Goal: Check status

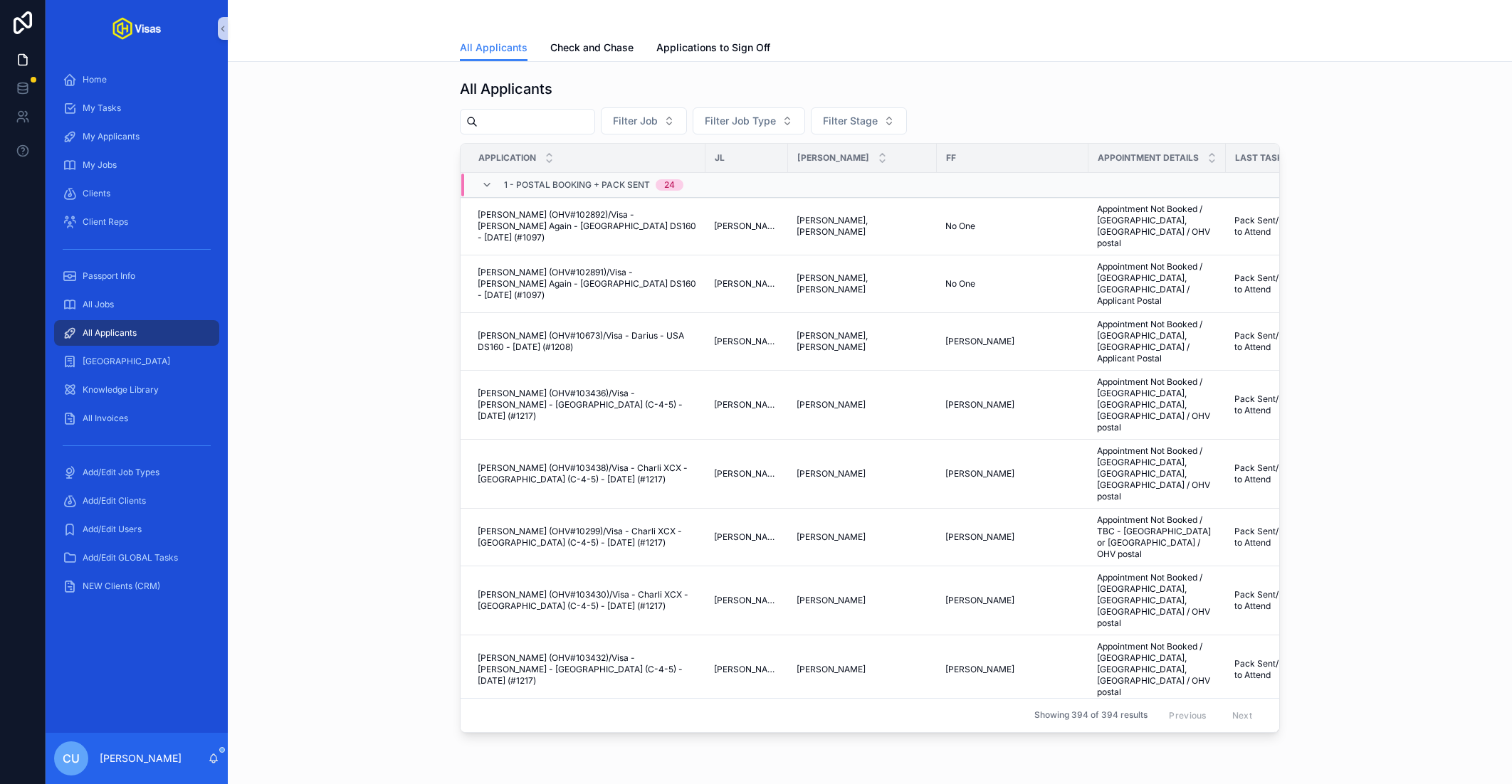
click at [602, 29] on div "scrollable content" at bounding box center [870, 17] width 820 height 35
click at [594, 37] on link "Check and Chase" at bounding box center [592, 48] width 84 height 28
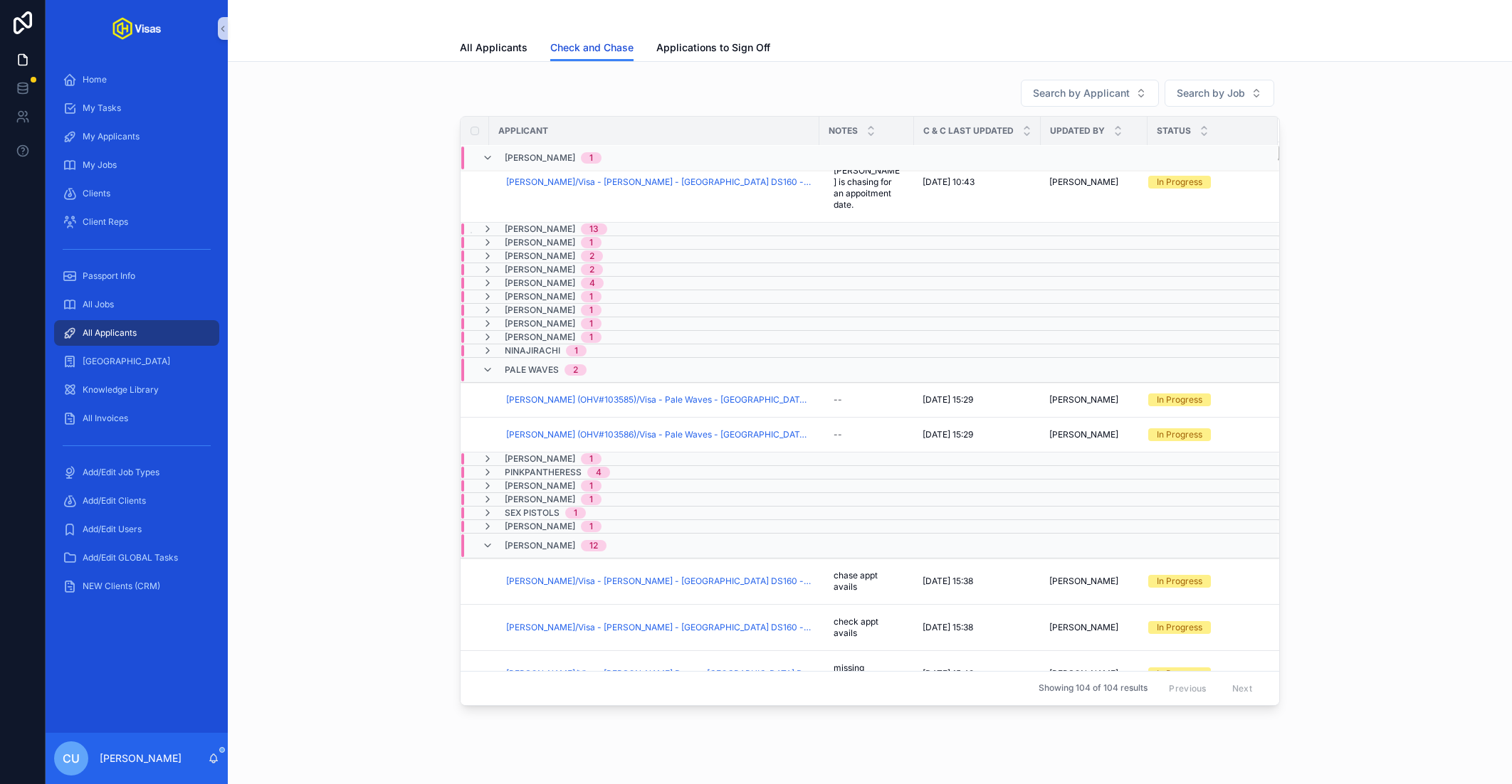
scroll to position [194, 0]
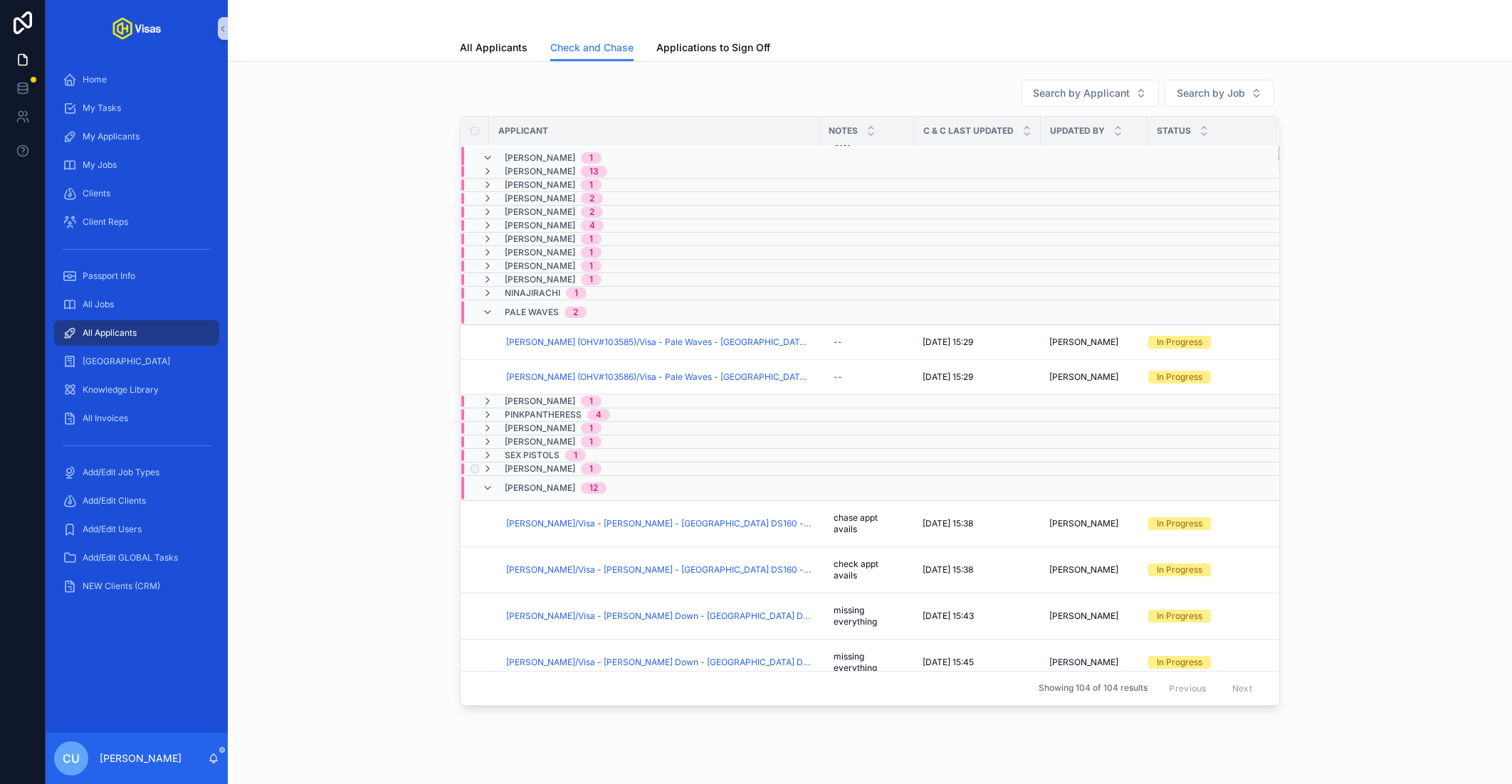
click at [522, 463] on span "[PERSON_NAME]" at bounding box center [540, 469] width 71 height 12
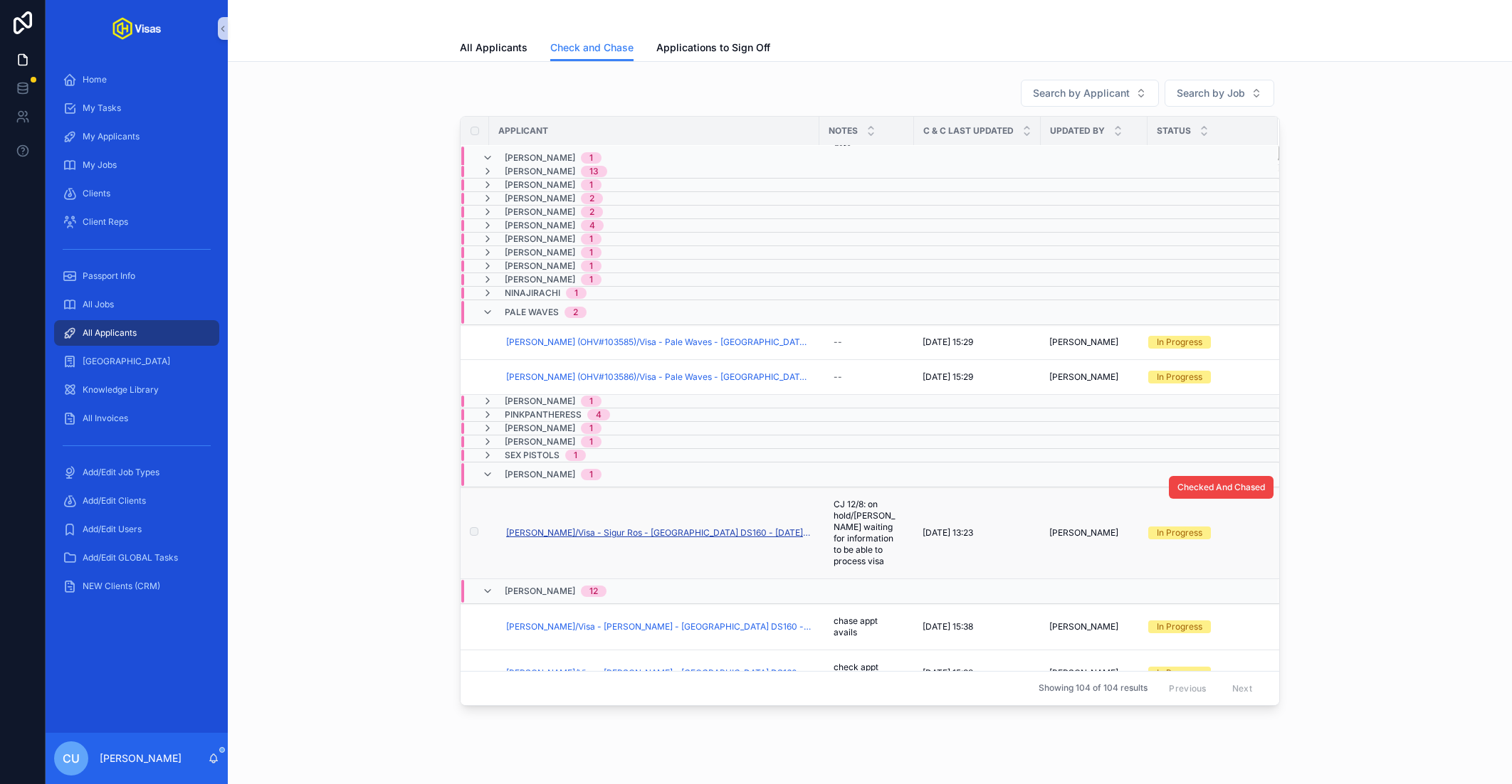
click at [640, 527] on span "[PERSON_NAME]/Visa - Sigur Ros - [GEOGRAPHIC_DATA] DS160 - [DATE] (#1222)" at bounding box center [658, 532] width 304 height 12
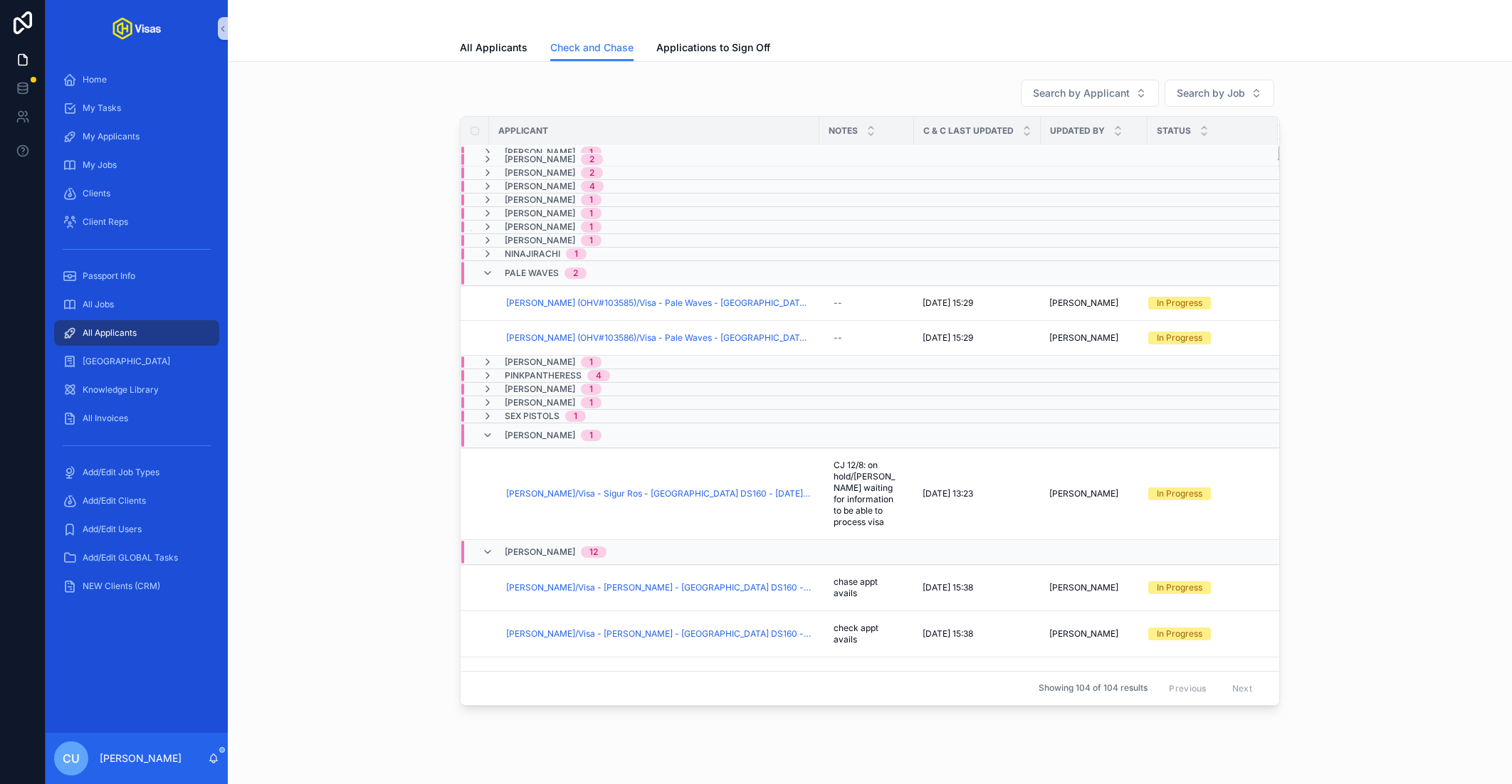
scroll to position [237, 0]
click at [547, 426] on span "[PERSON_NAME]" at bounding box center [540, 432] width 71 height 12
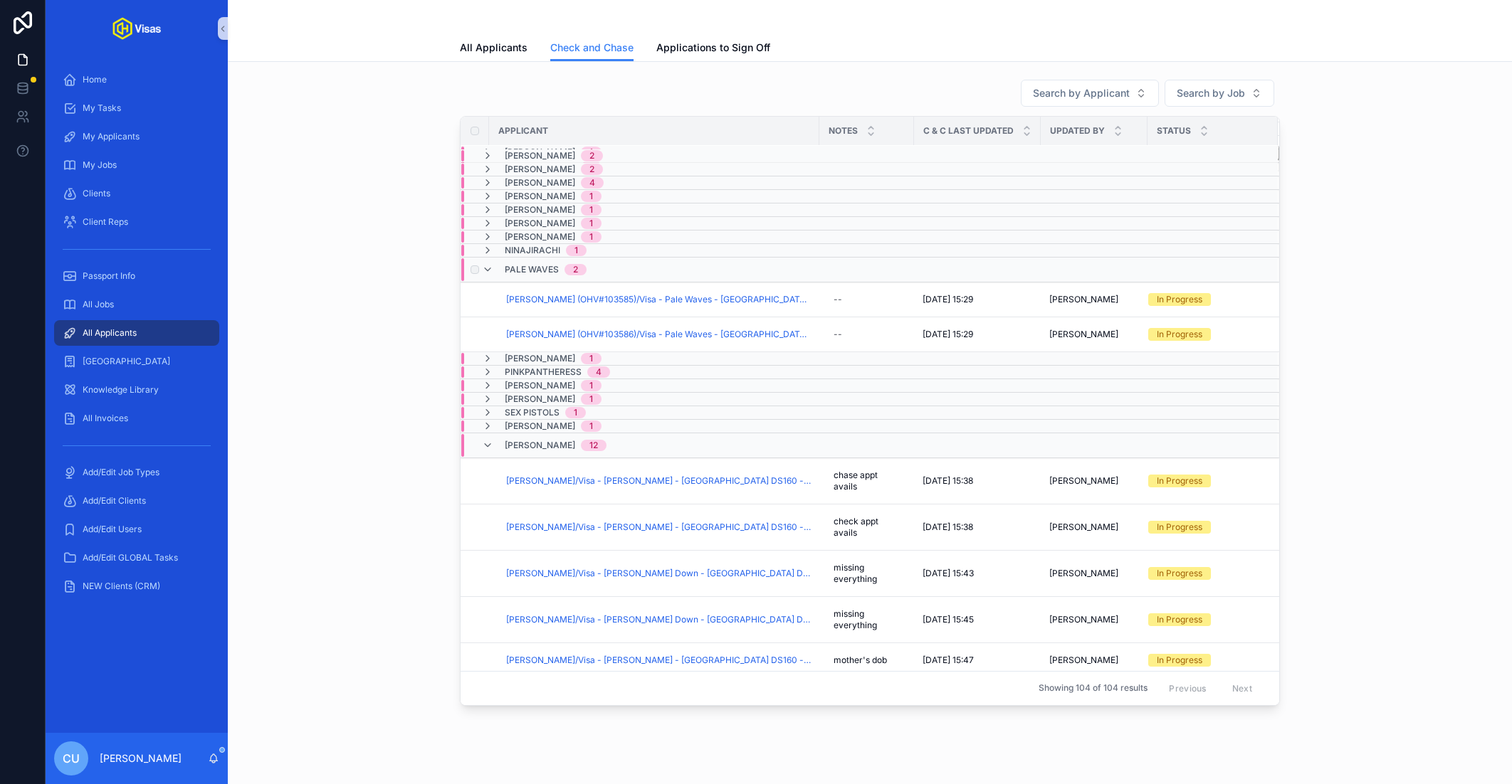
click at [526, 264] on span "Pale Waves" at bounding box center [532, 270] width 55 height 12
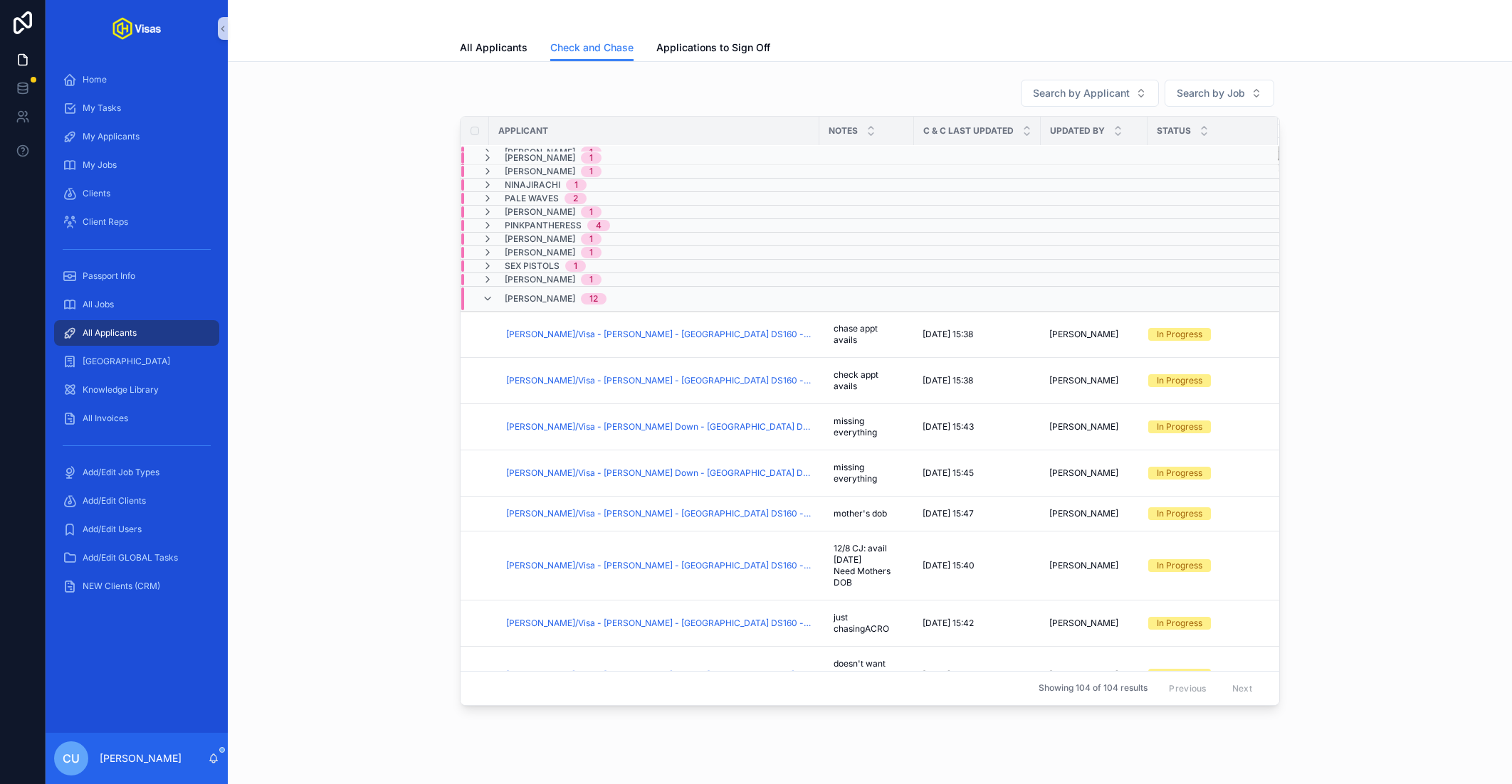
scroll to position [334, 0]
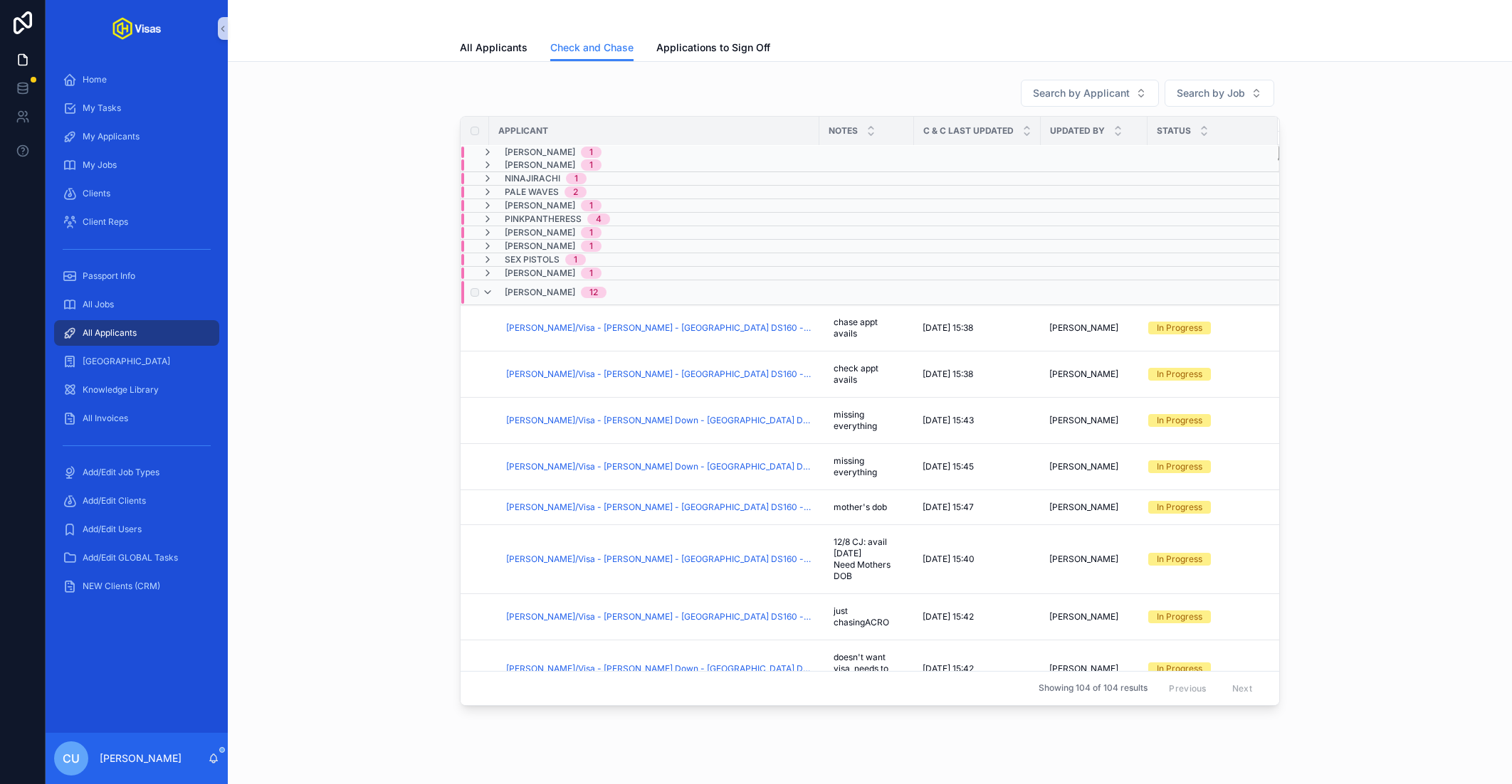
click at [542, 287] on span "[PERSON_NAME]" at bounding box center [540, 293] width 71 height 12
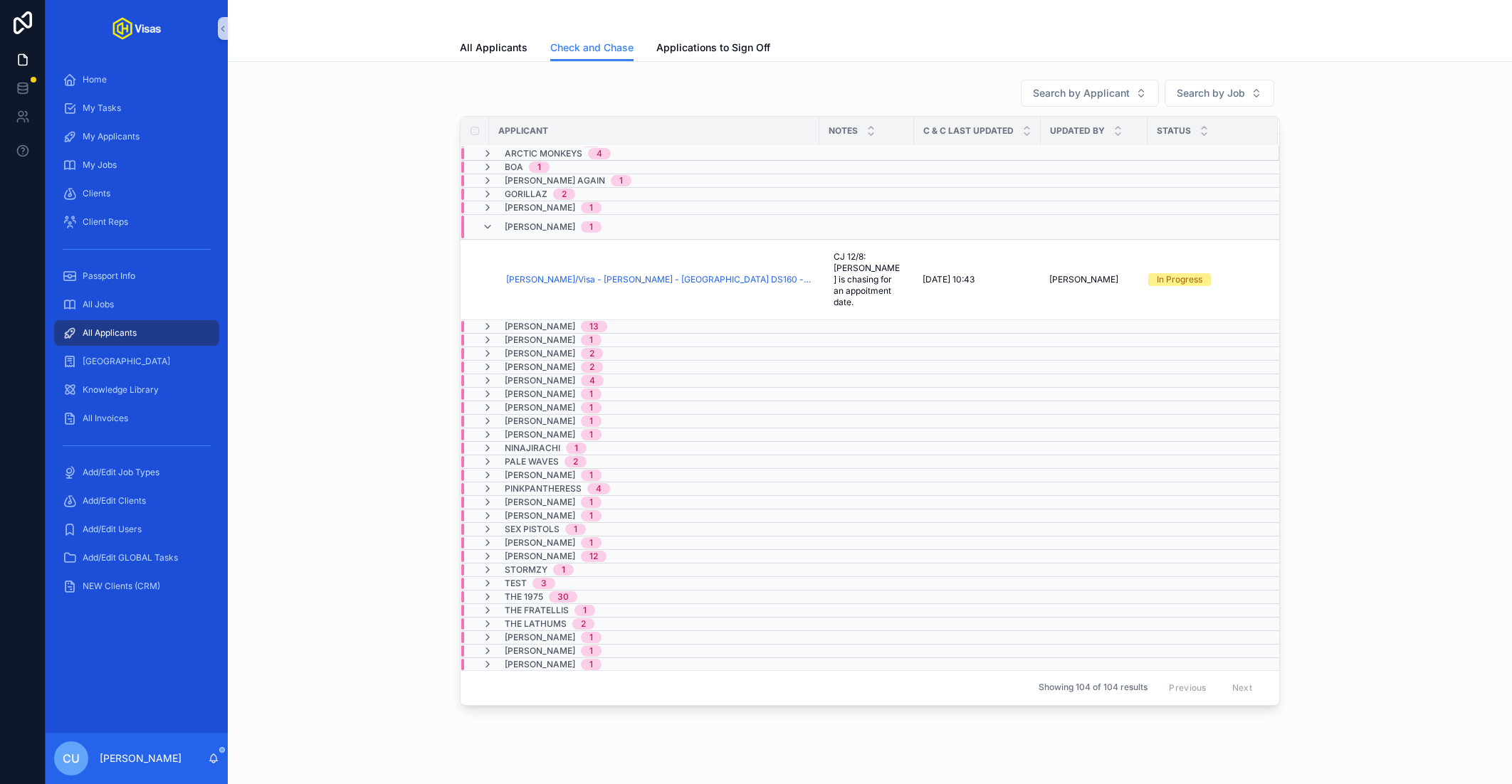
scroll to position [19, 0]
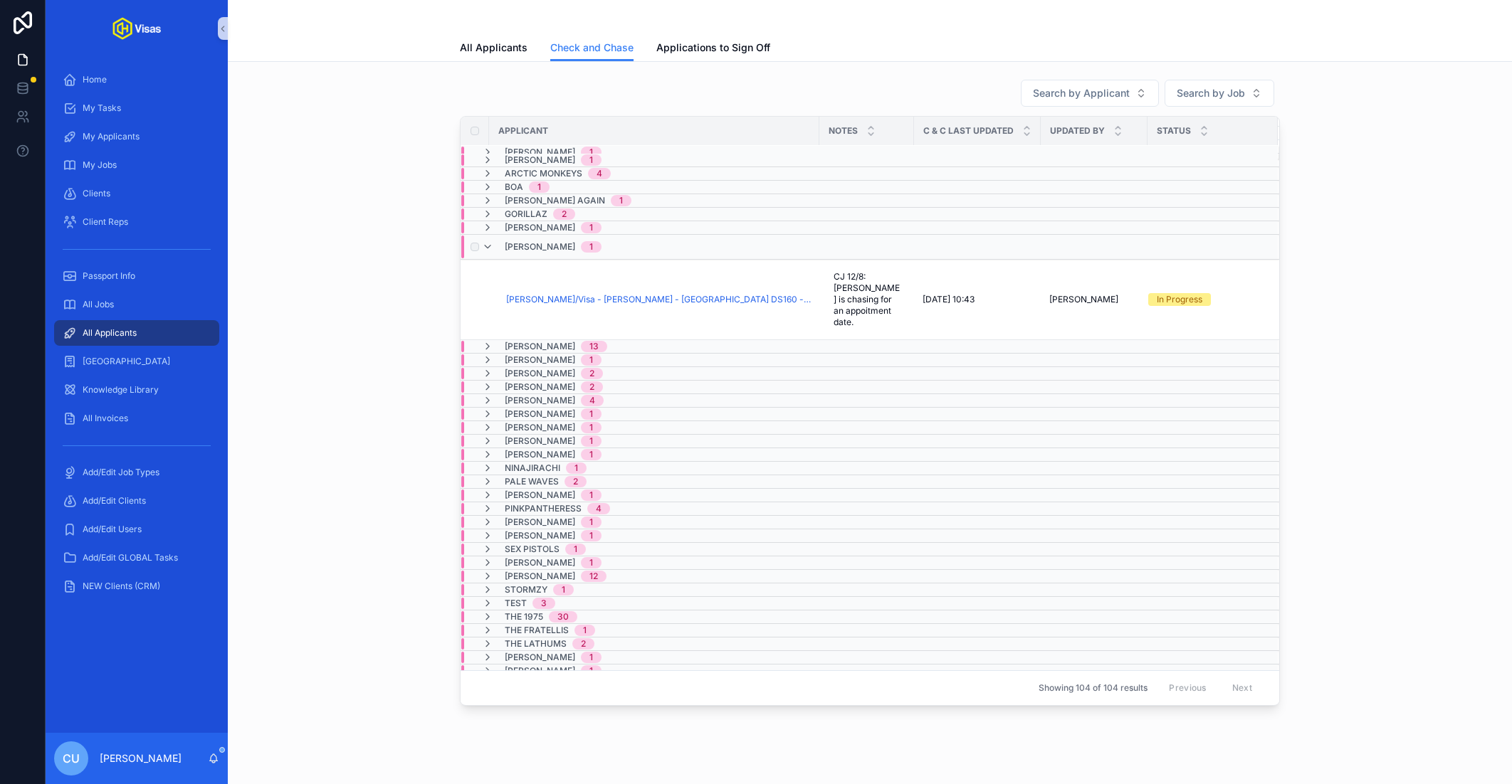
click at [523, 242] on span "[PERSON_NAME]" at bounding box center [540, 247] width 71 height 12
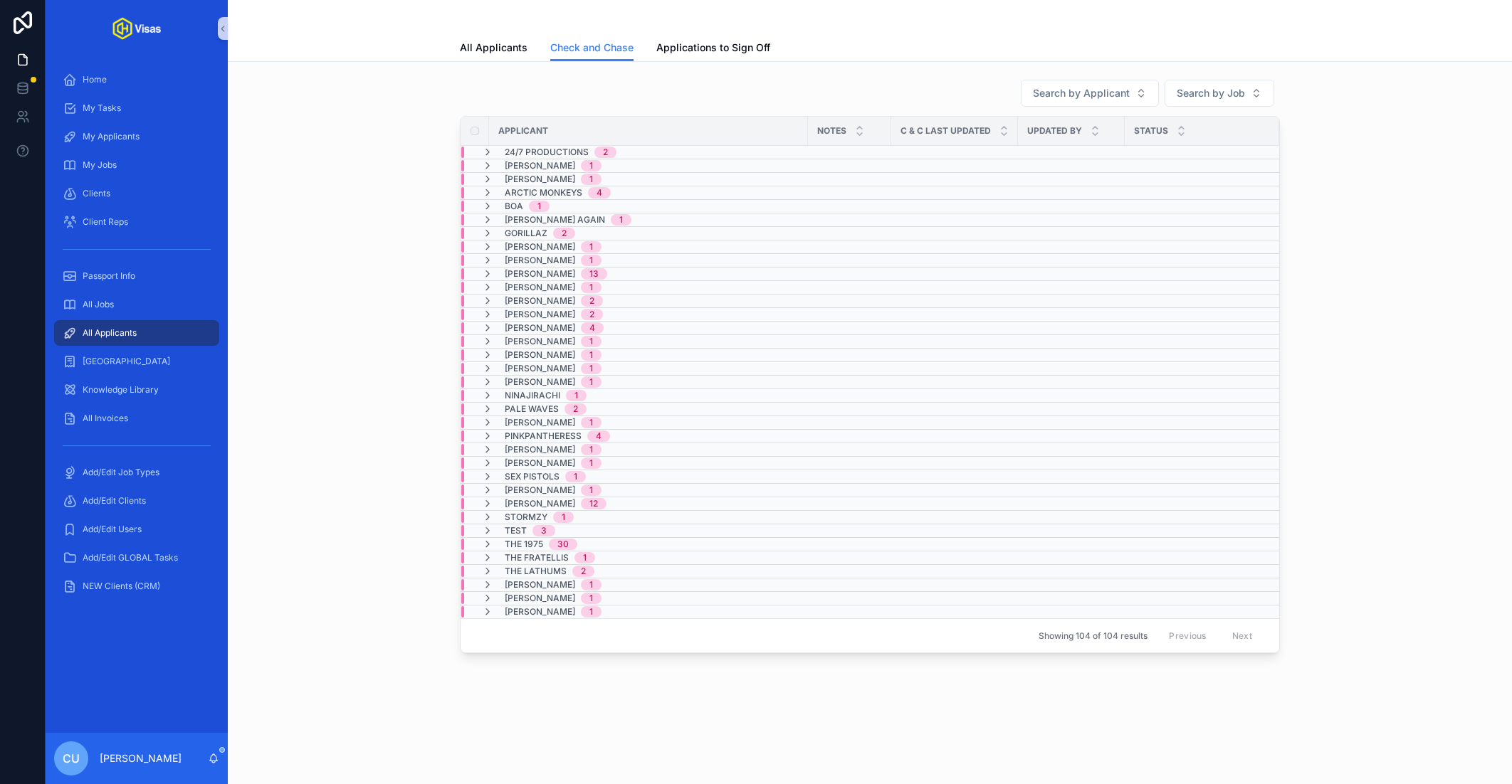
click at [124, 331] on span "All Applicants" at bounding box center [110, 332] width 55 height 12
